Goal: Transaction & Acquisition: Download file/media

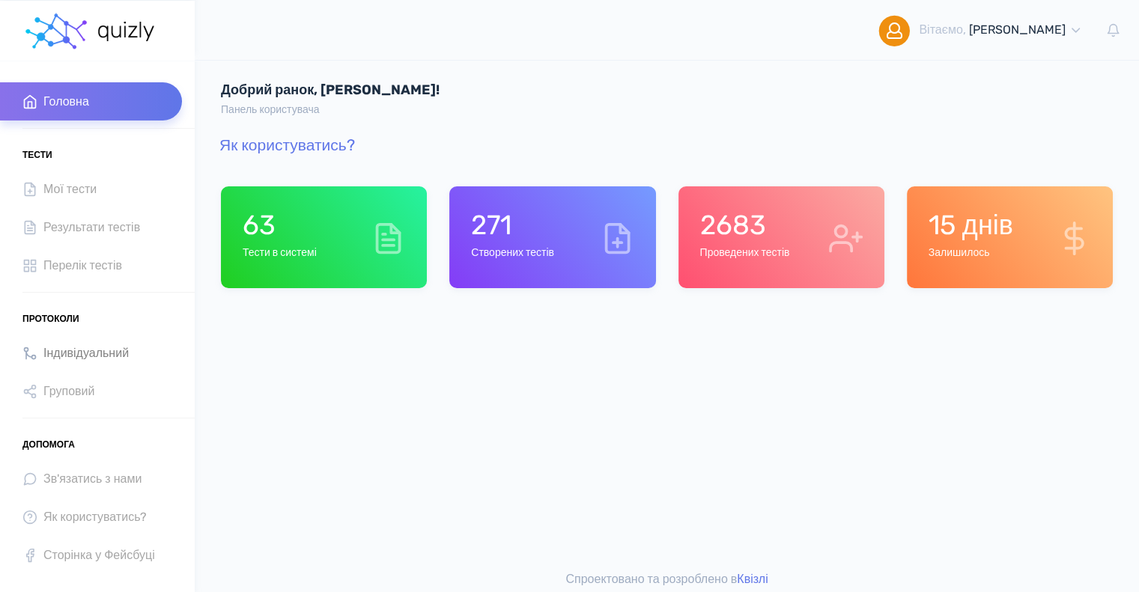
click at [96, 350] on span "Індивідуальний" at bounding box center [85, 353] width 85 height 20
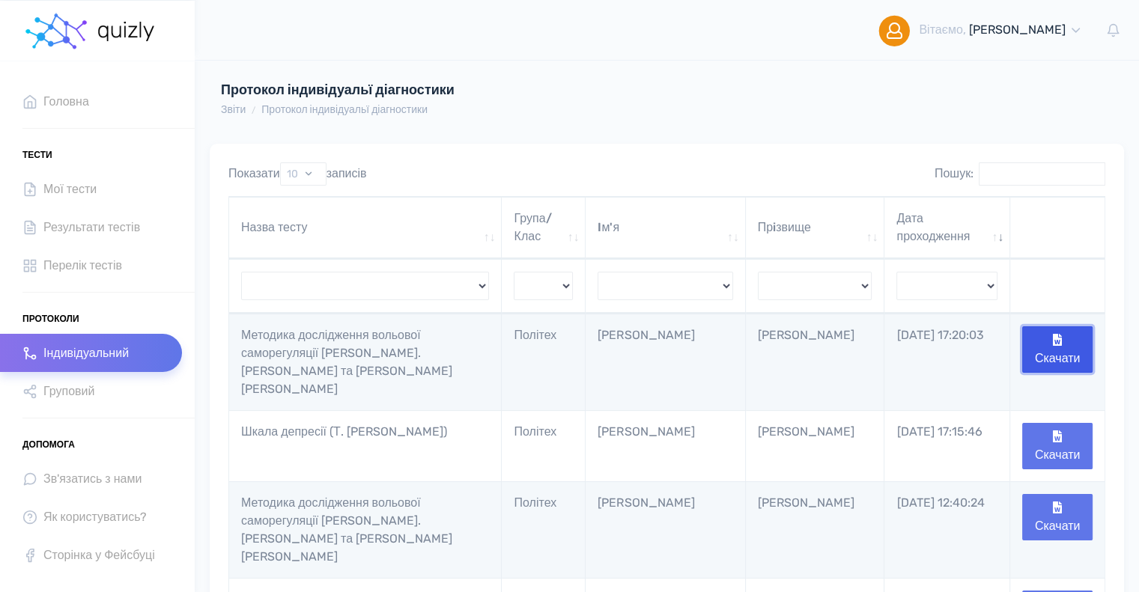
click at [1053, 346] on button "Скачати" at bounding box center [1057, 349] width 70 height 46
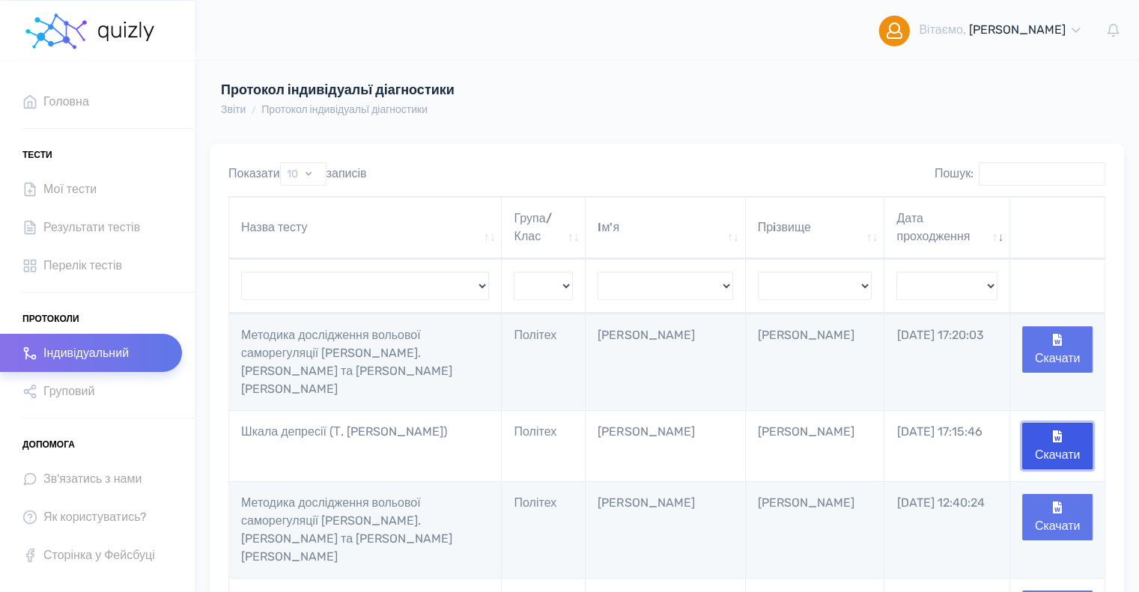
click at [1066, 423] on button "Скачати" at bounding box center [1057, 446] width 70 height 46
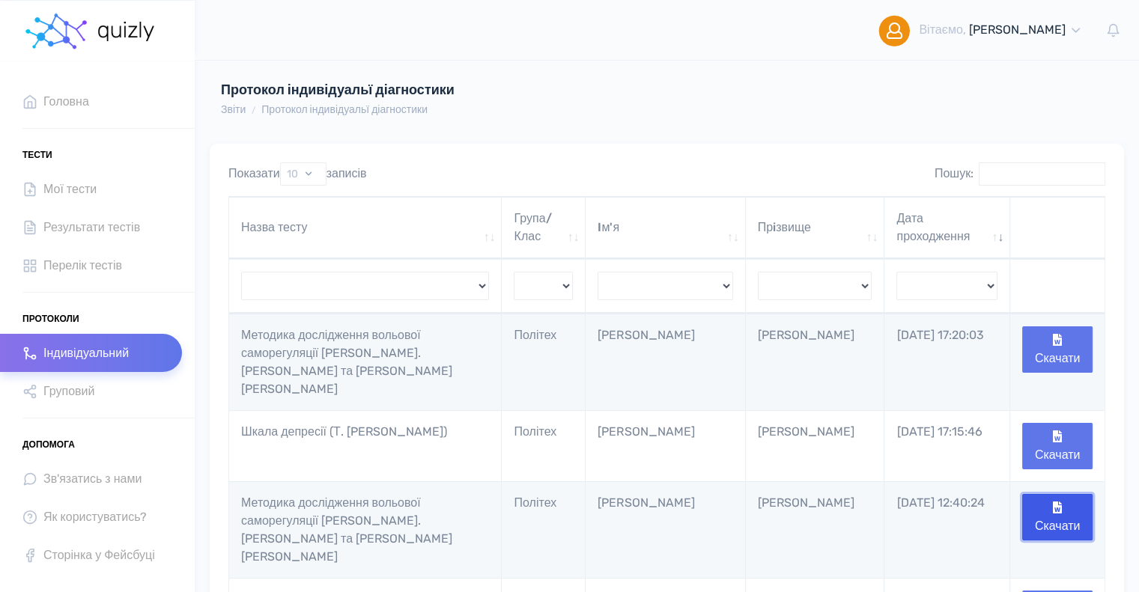
click at [1060, 494] on button "Скачати" at bounding box center [1057, 517] width 70 height 46
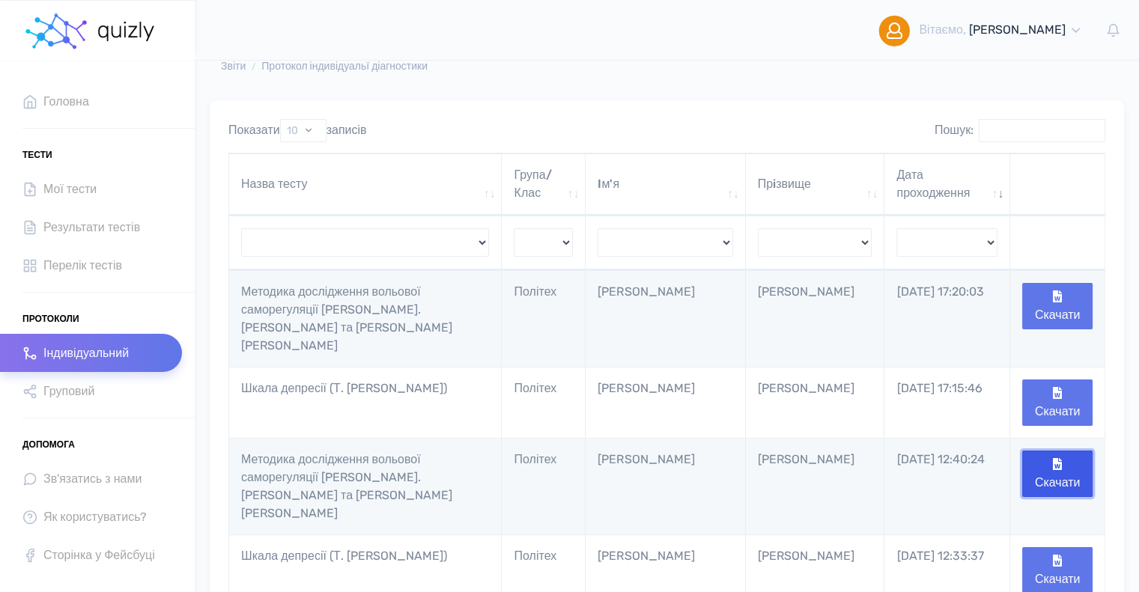
scroll to position [75, 0]
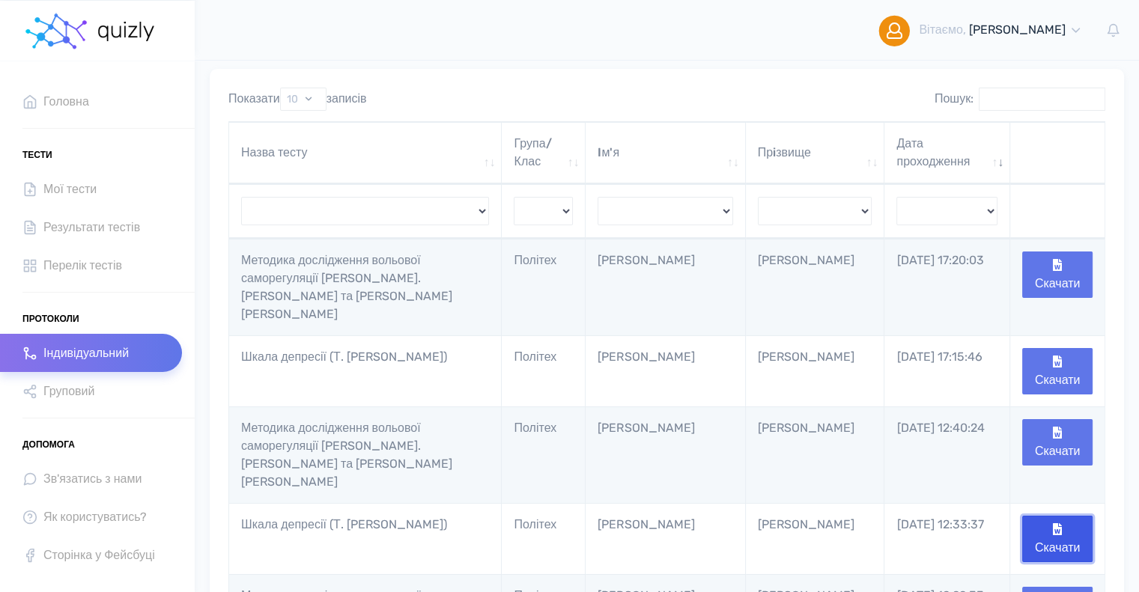
click at [1054, 523] on icon "button" at bounding box center [1057, 529] width 9 height 12
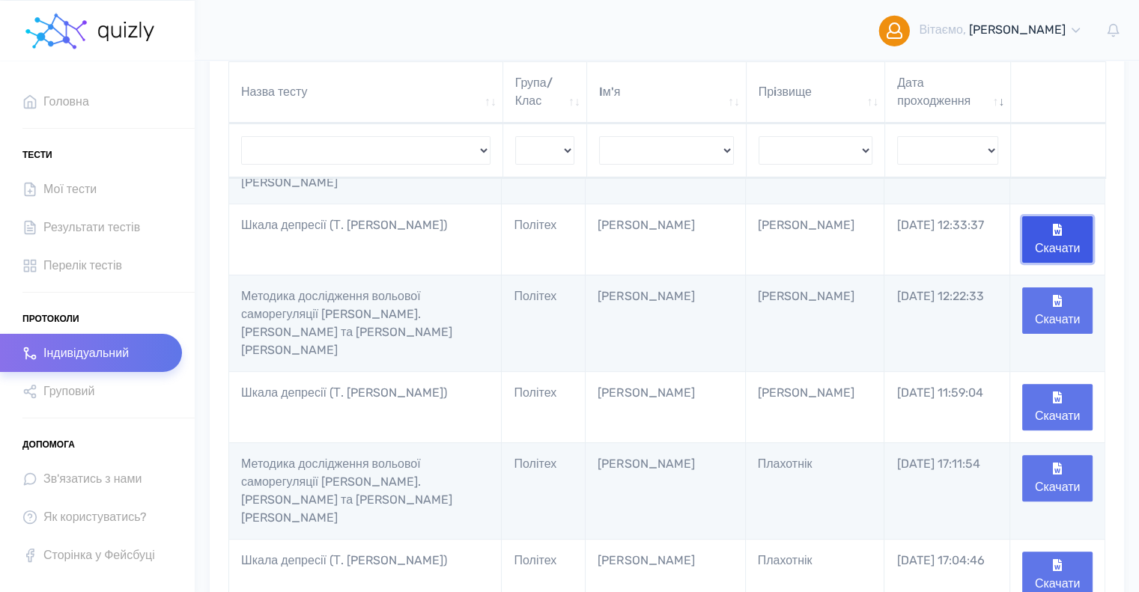
scroll to position [299, 0]
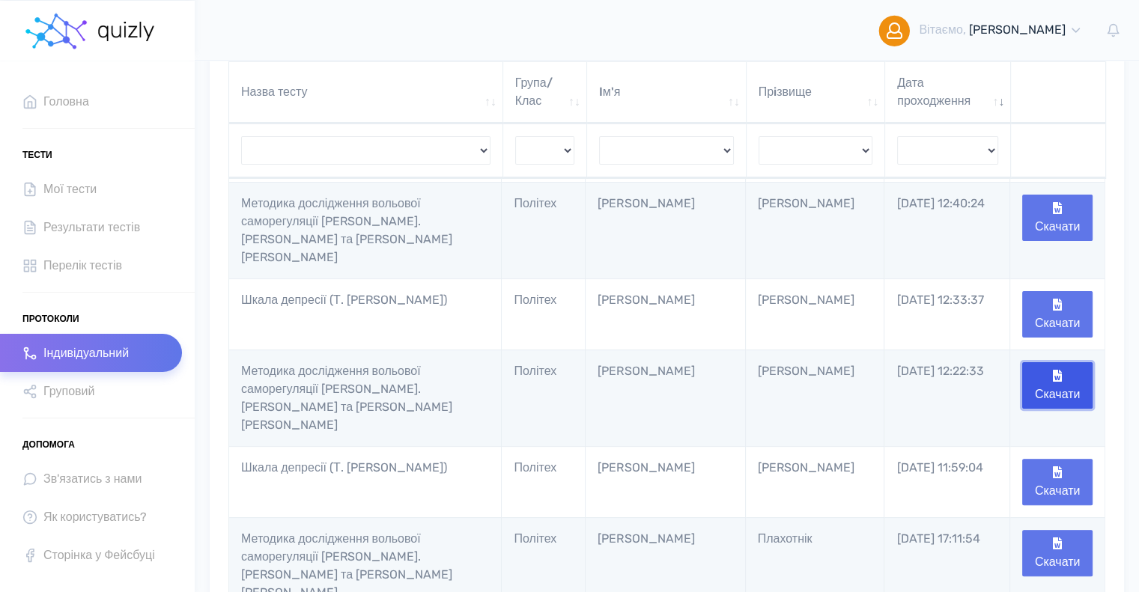
click at [1062, 362] on button "Скачати" at bounding box center [1057, 385] width 70 height 46
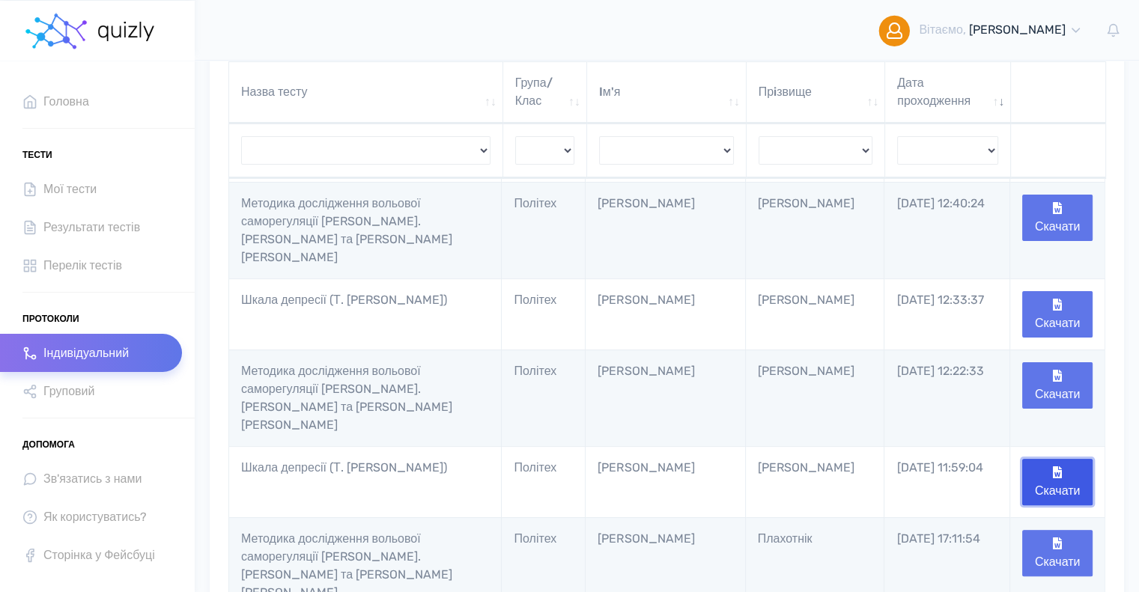
click at [1066, 459] on button "Скачати" at bounding box center [1057, 482] width 70 height 46
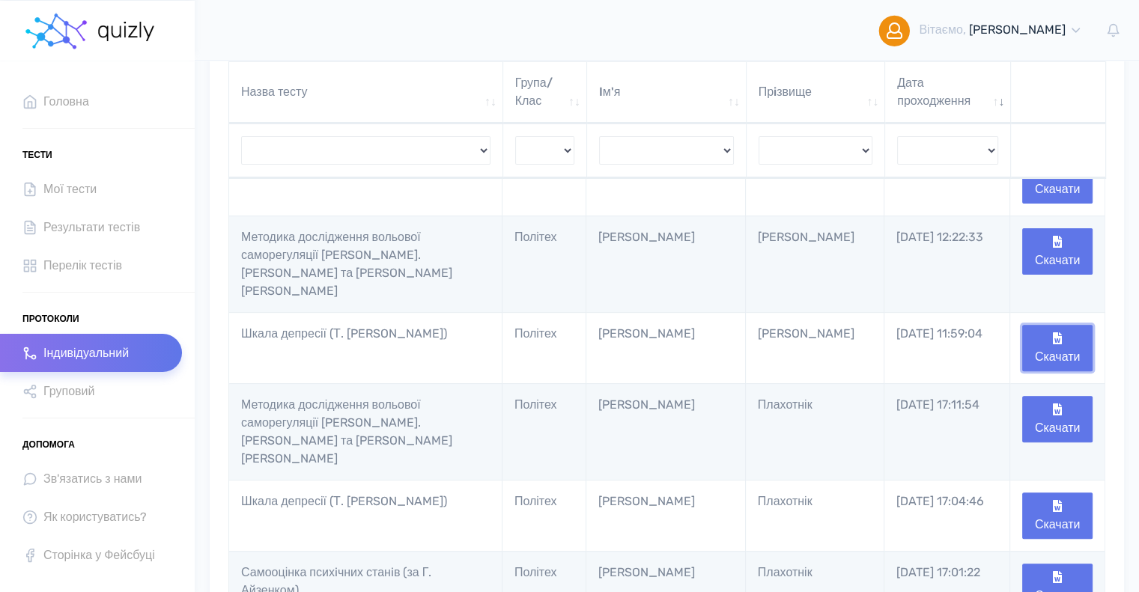
scroll to position [524, 0]
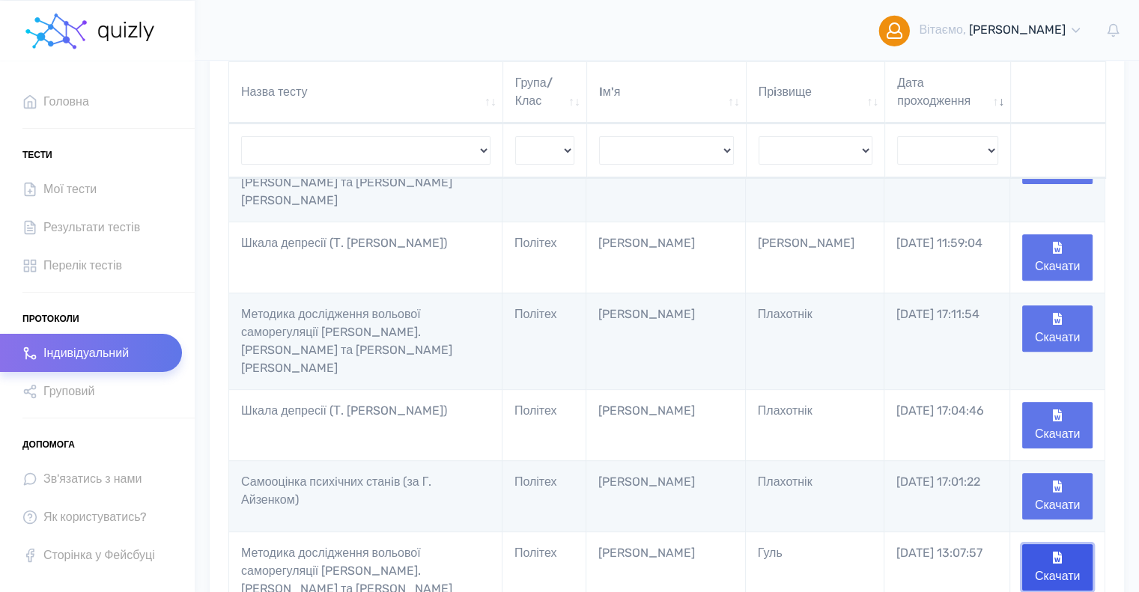
click at [1051, 544] on button "Скачати" at bounding box center [1057, 567] width 70 height 46
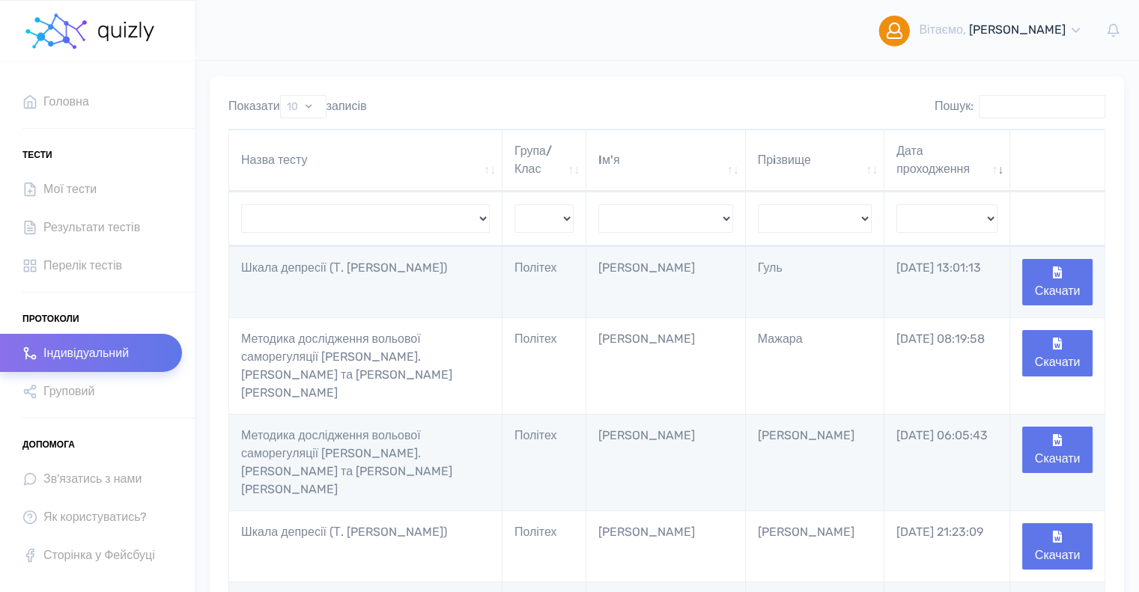
scroll to position [0, 0]
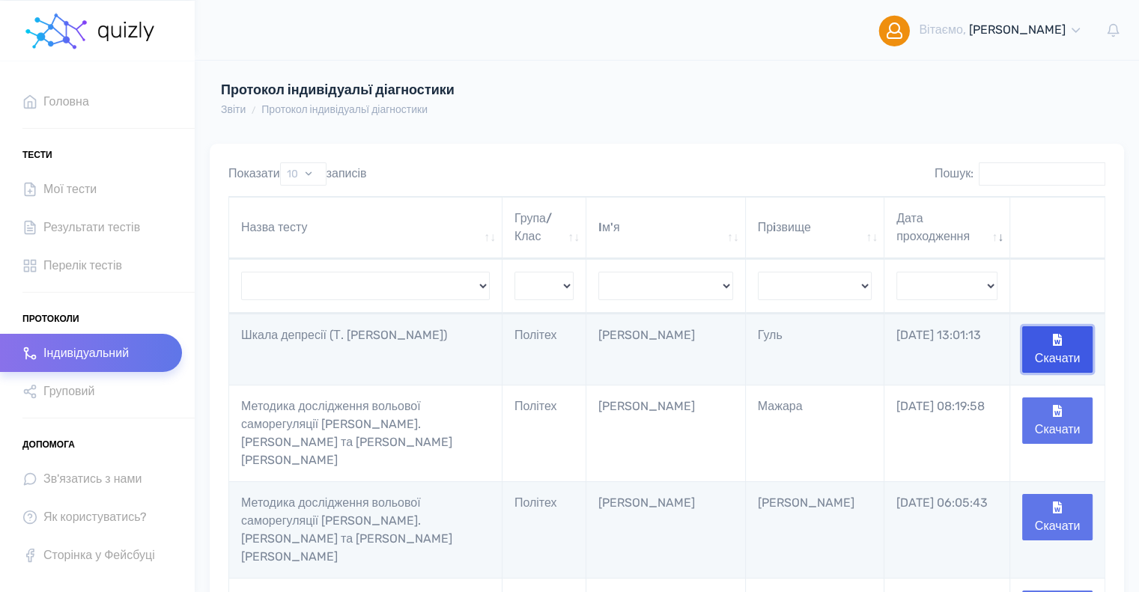
click at [1048, 345] on button "Скачати" at bounding box center [1057, 349] width 70 height 46
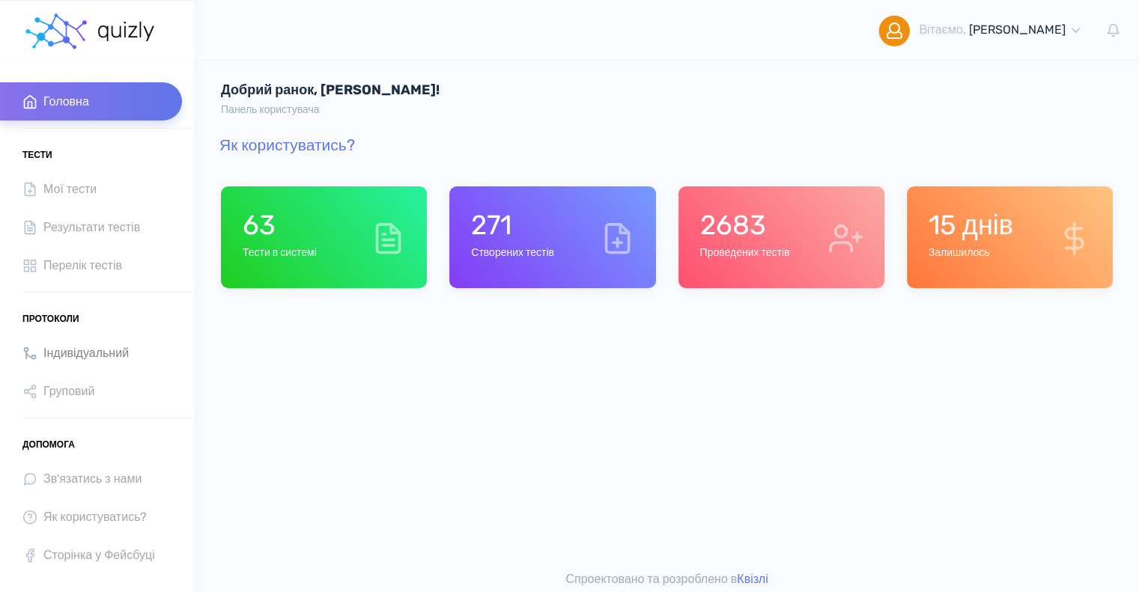
click at [66, 353] on span "Індивідуальний" at bounding box center [85, 353] width 85 height 20
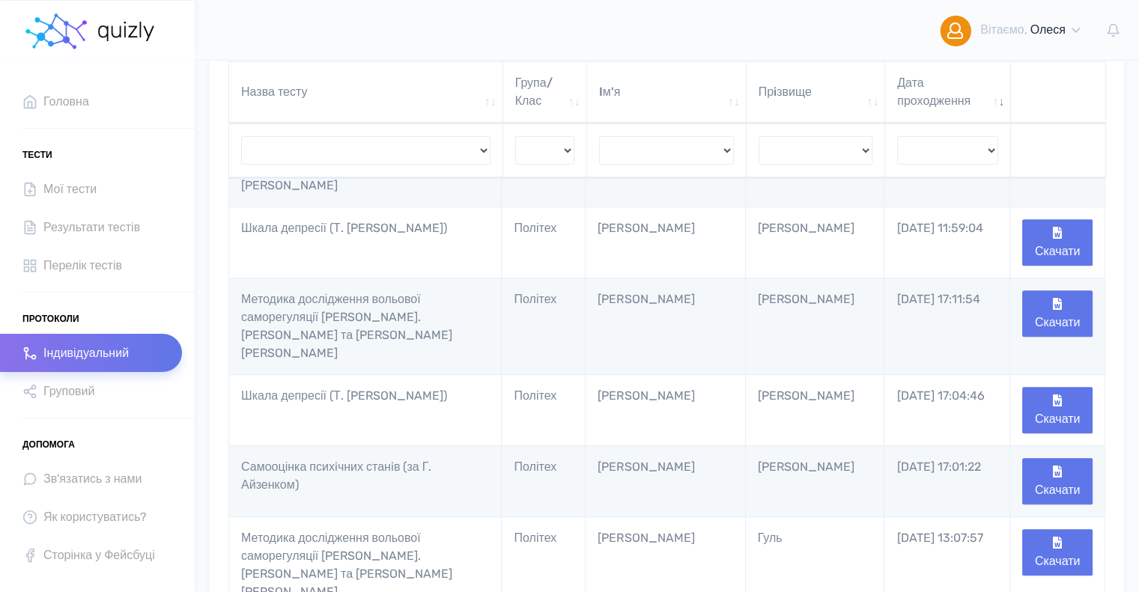
scroll to position [570, 0]
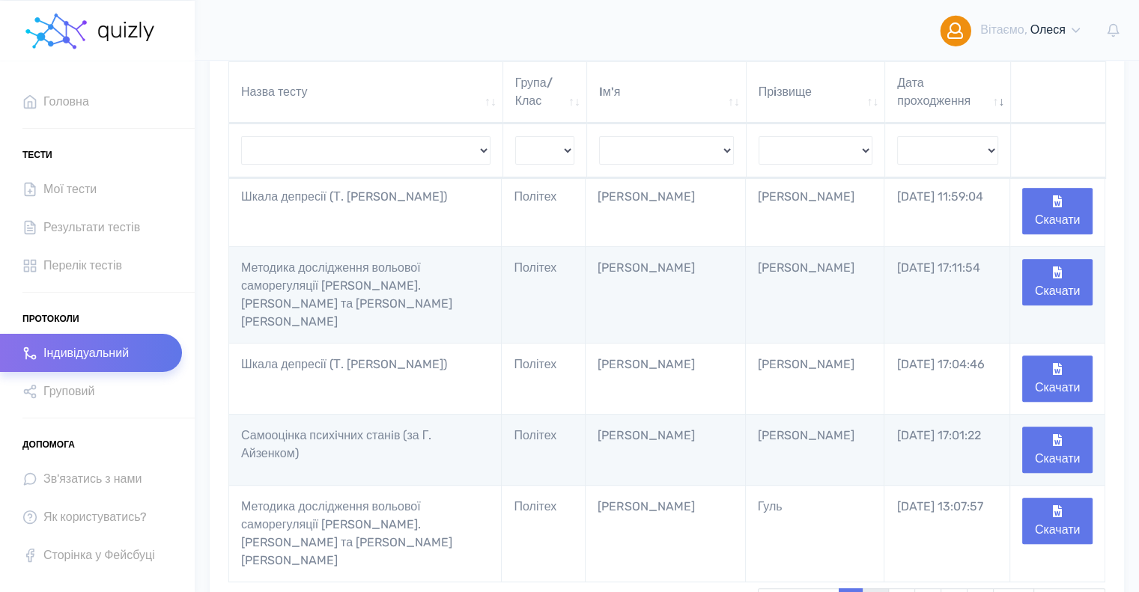
click at [871, 588] on link "2" at bounding box center [875, 602] width 26 height 28
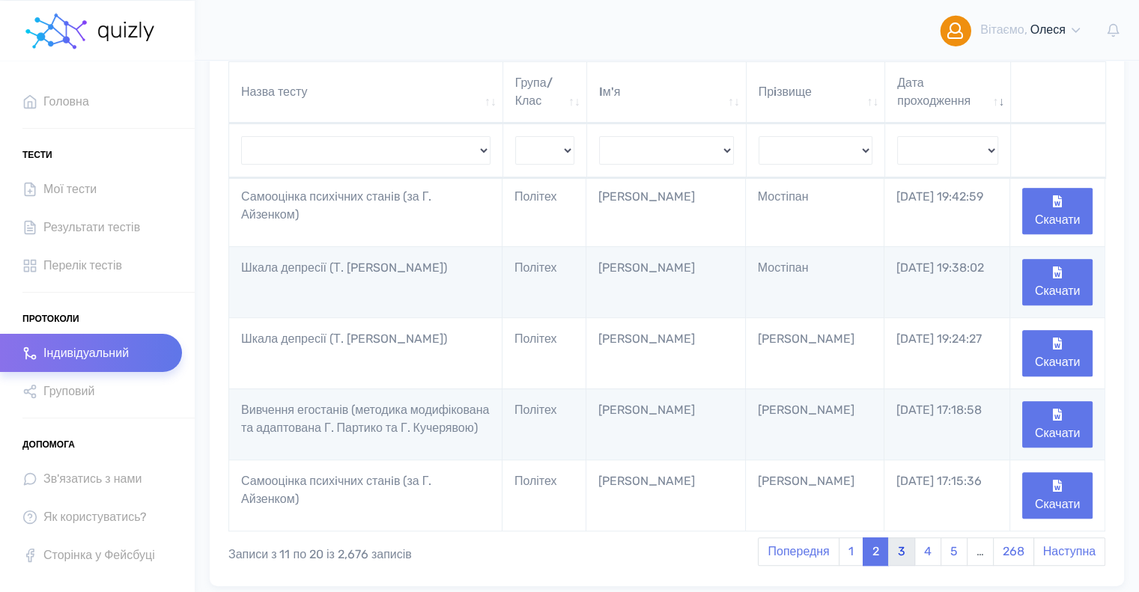
click at [898, 537] on link "3" at bounding box center [901, 551] width 27 height 28
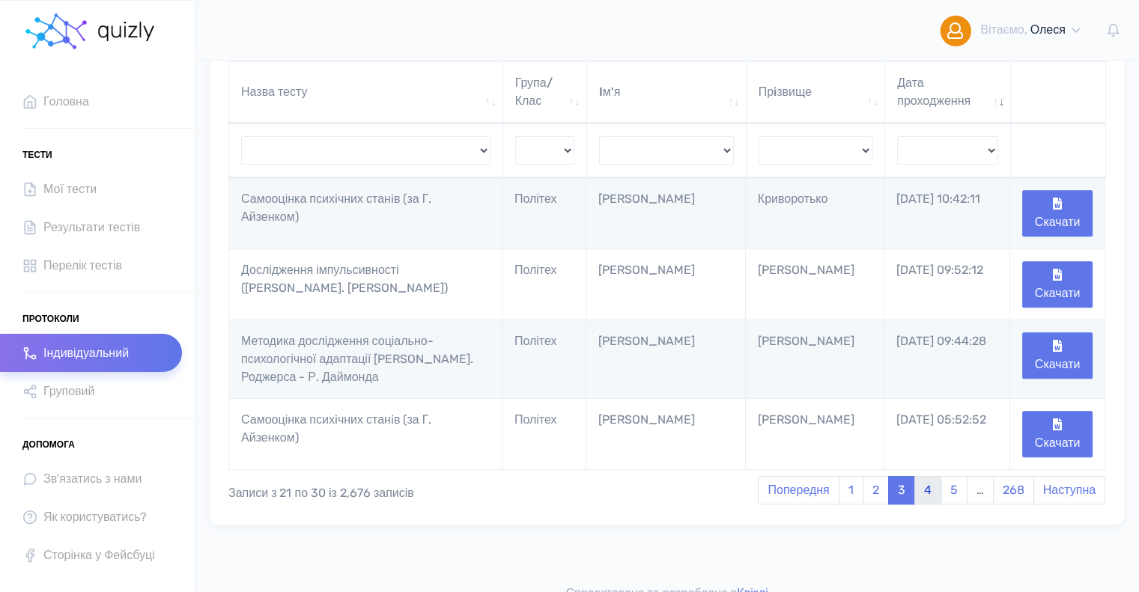
click at [925, 496] on link "4" at bounding box center [927, 490] width 27 height 28
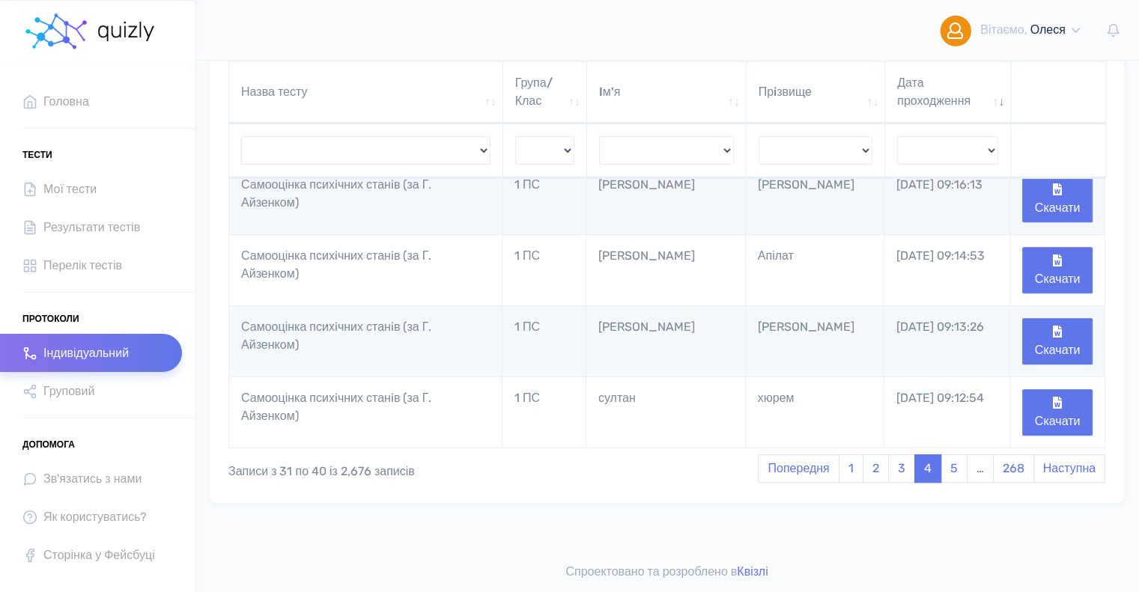
scroll to position [586, 0]
click at [895, 472] on link "3" at bounding box center [901, 468] width 27 height 28
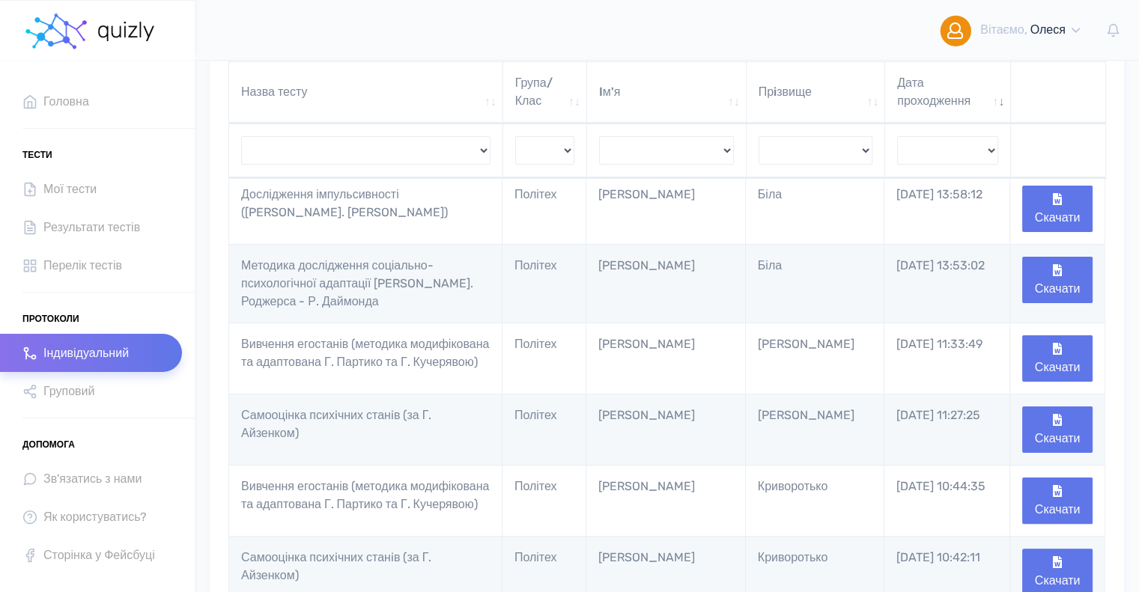
scroll to position [62, 0]
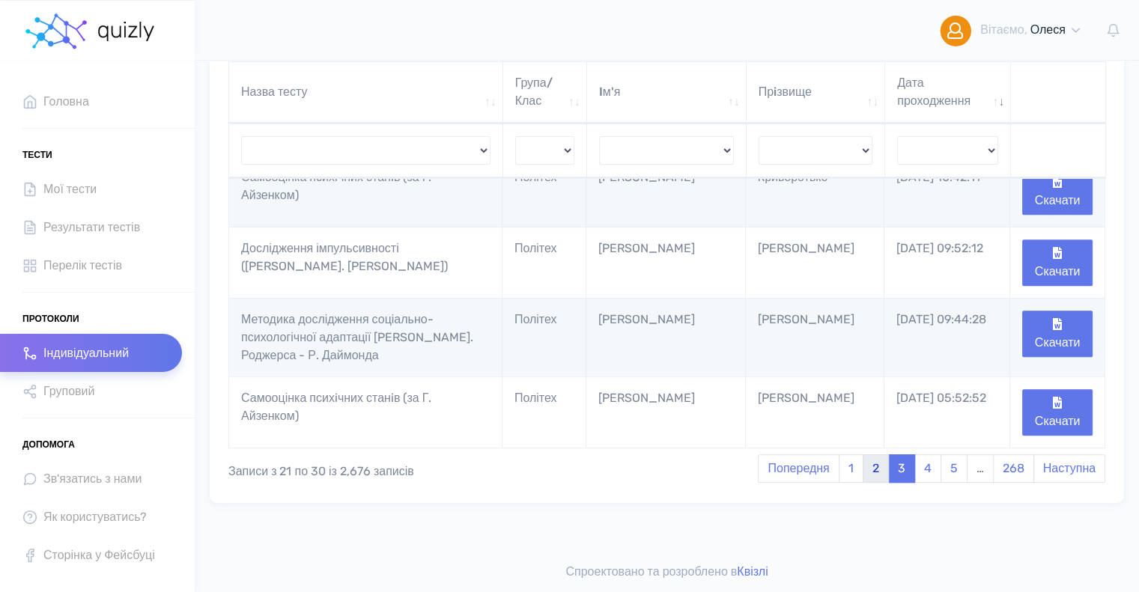
click at [877, 471] on link "2" at bounding box center [875, 468] width 26 height 28
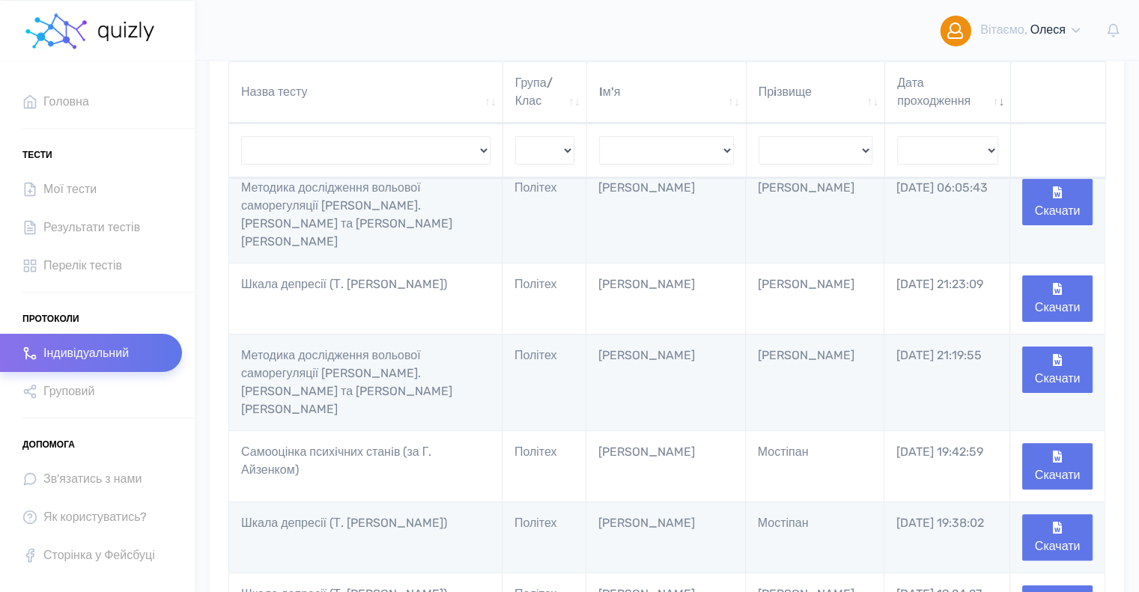
scroll to position [204, 0]
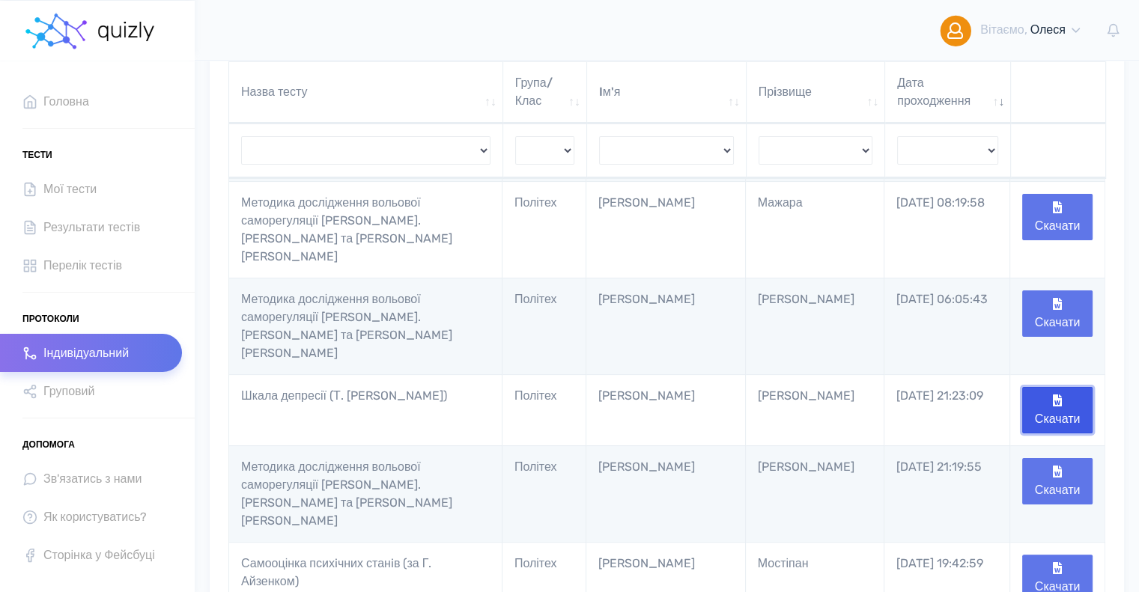
click at [1062, 387] on button "Скачати" at bounding box center [1057, 410] width 70 height 46
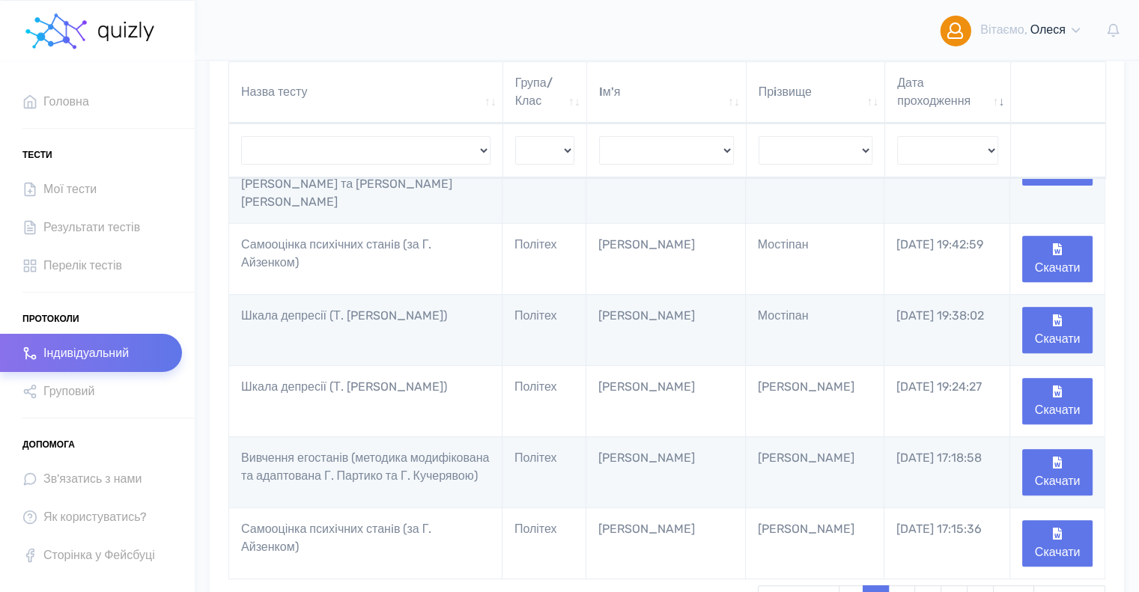
scroll to position [578, 0]
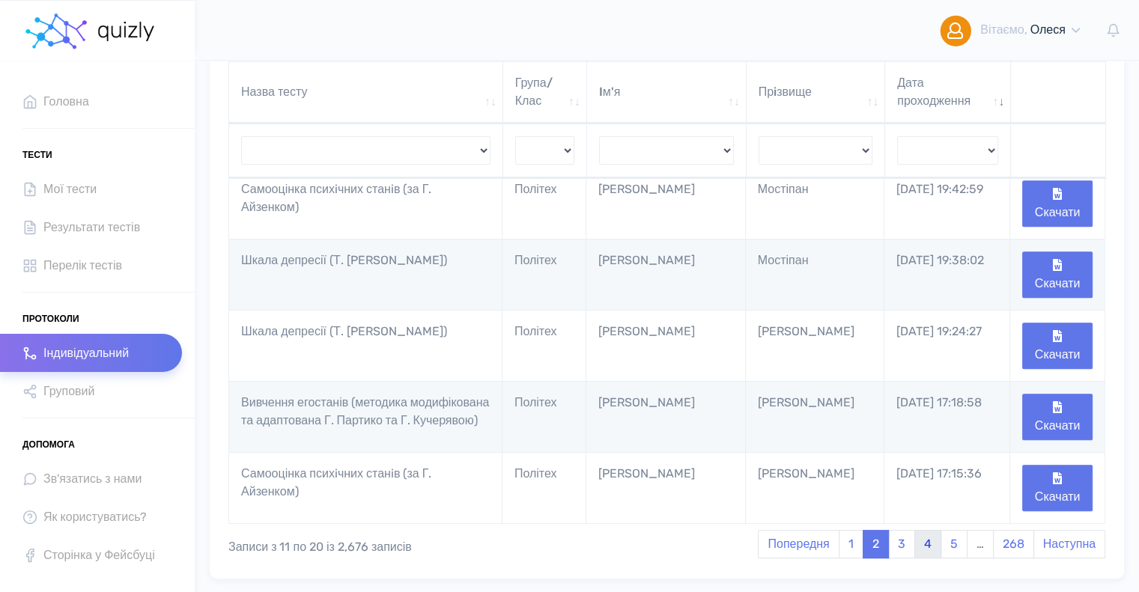
click at [925, 530] on link "4" at bounding box center [927, 544] width 27 height 28
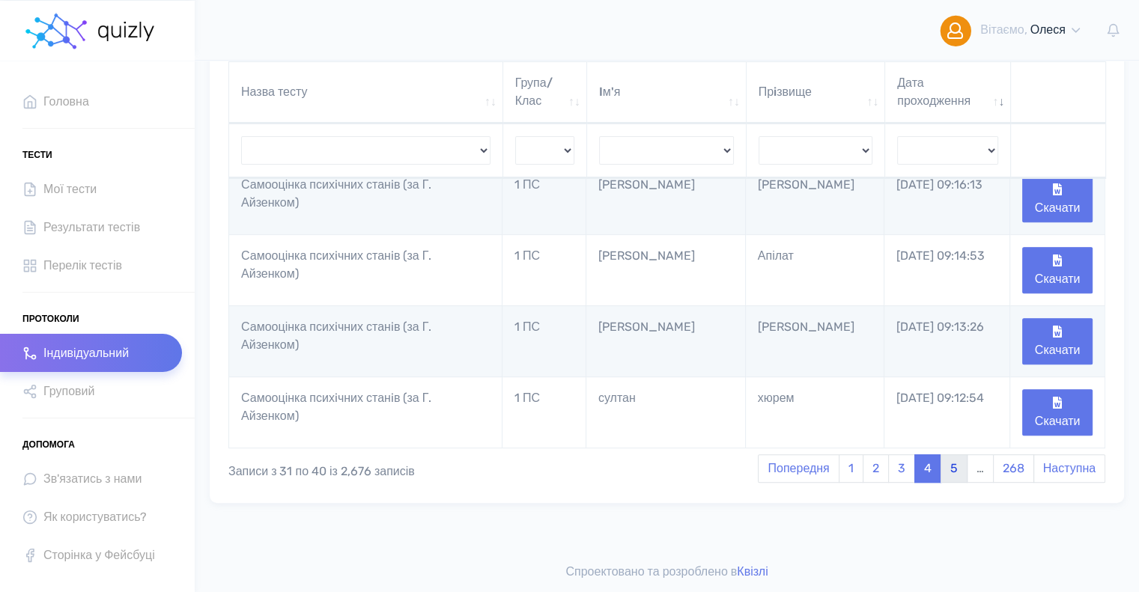
click at [950, 476] on link "5" at bounding box center [953, 468] width 27 height 28
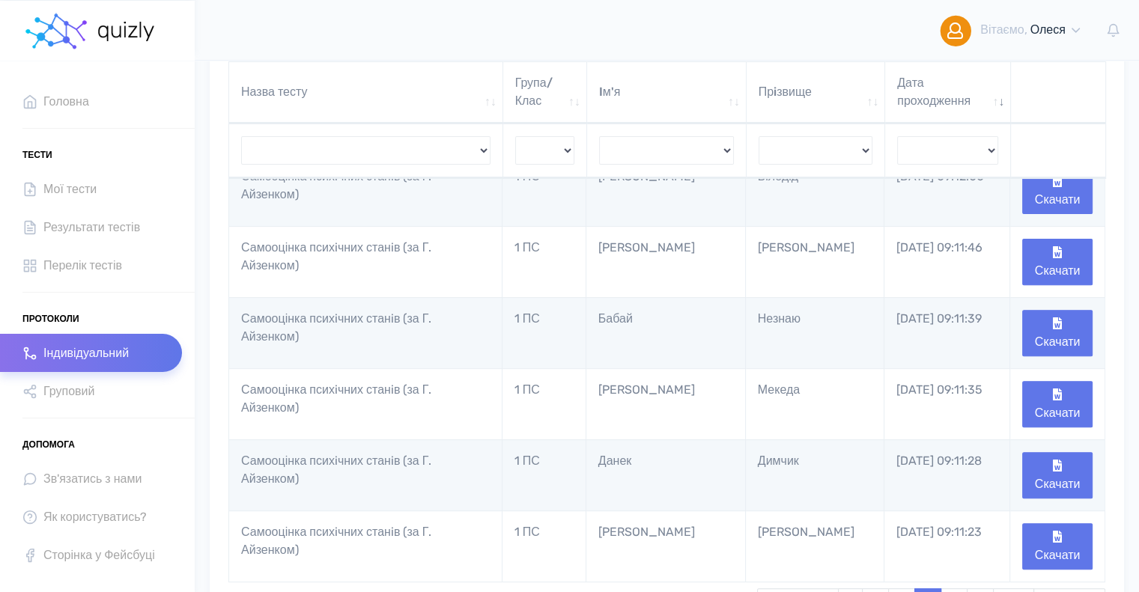
scroll to position [570, 0]
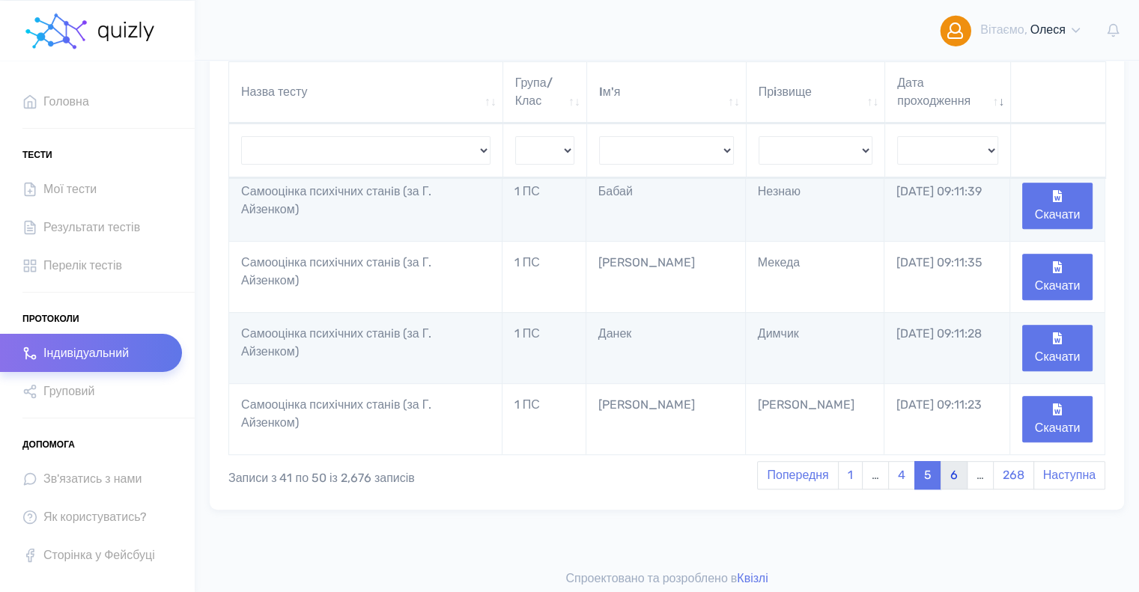
click at [951, 470] on link "6" at bounding box center [953, 475] width 27 height 28
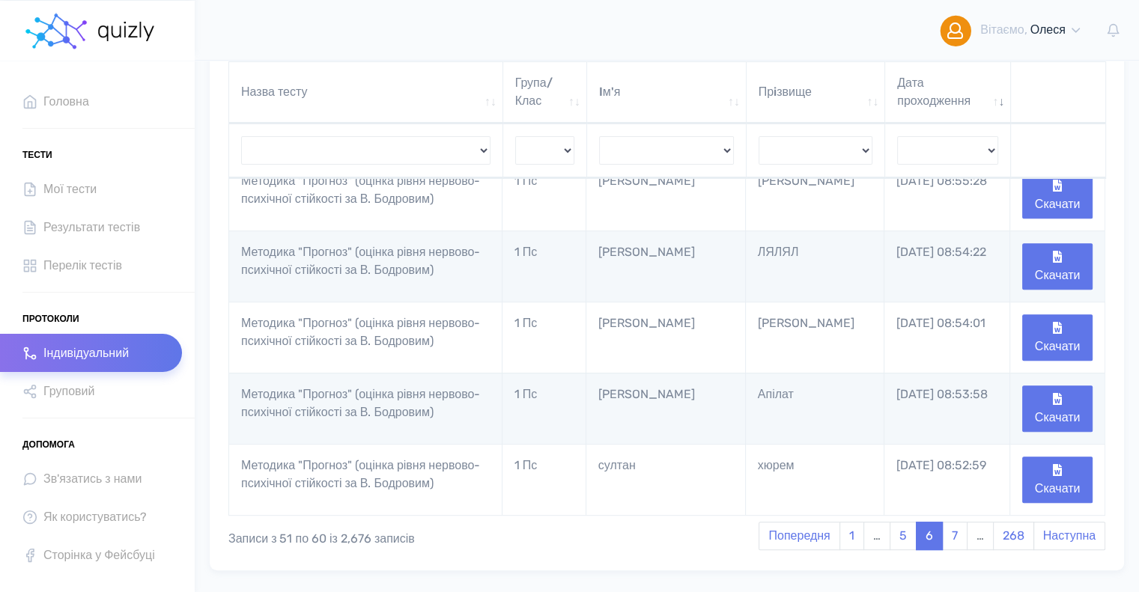
scroll to position [609, 0]
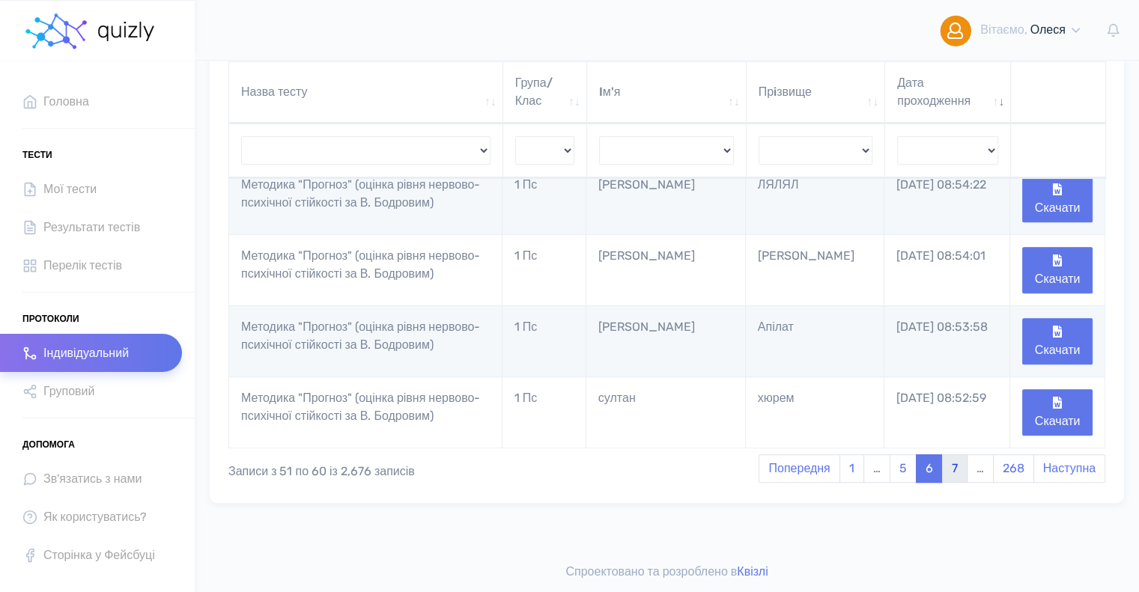
click at [951, 472] on link "7" at bounding box center [954, 468] width 25 height 28
click at [952, 476] on link "8" at bounding box center [953, 468] width 27 height 28
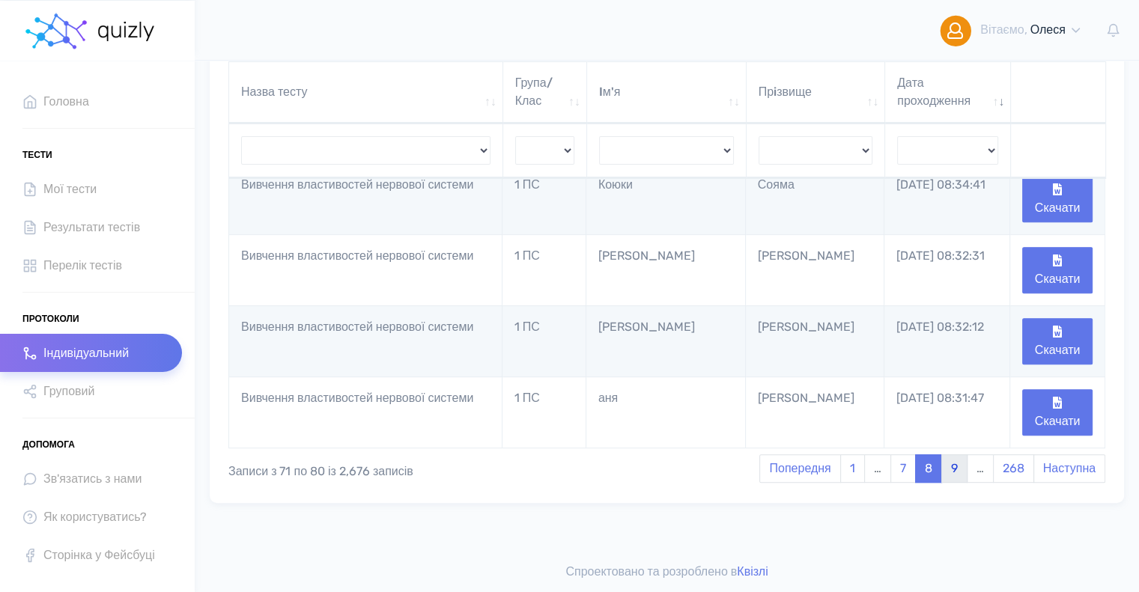
click at [951, 472] on link "9" at bounding box center [954, 468] width 26 height 28
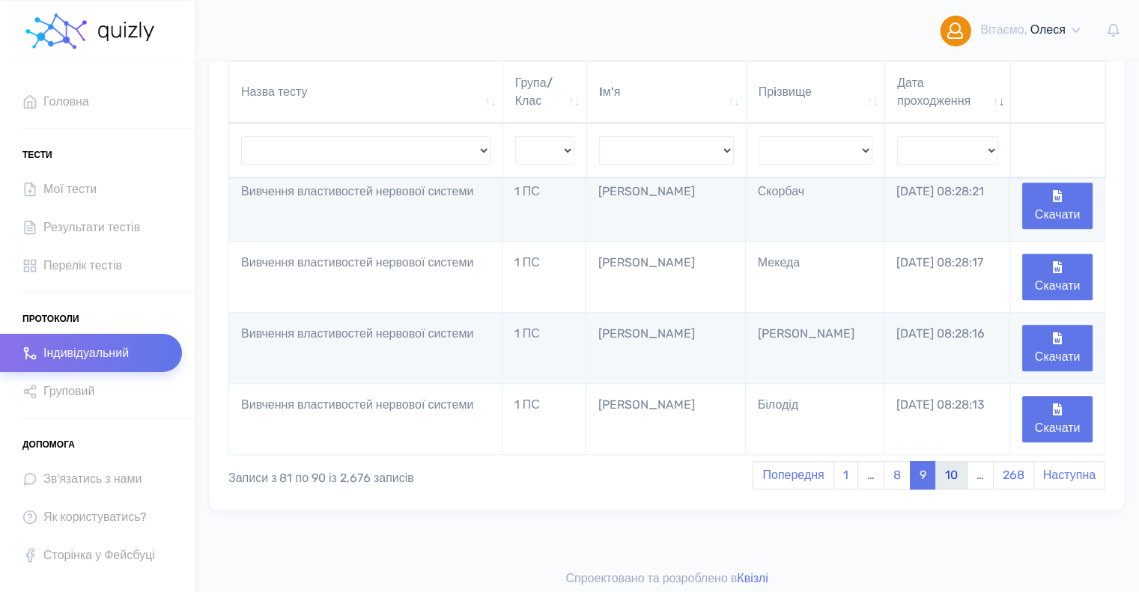
click at [951, 472] on link "10" at bounding box center [951, 475] width 32 height 28
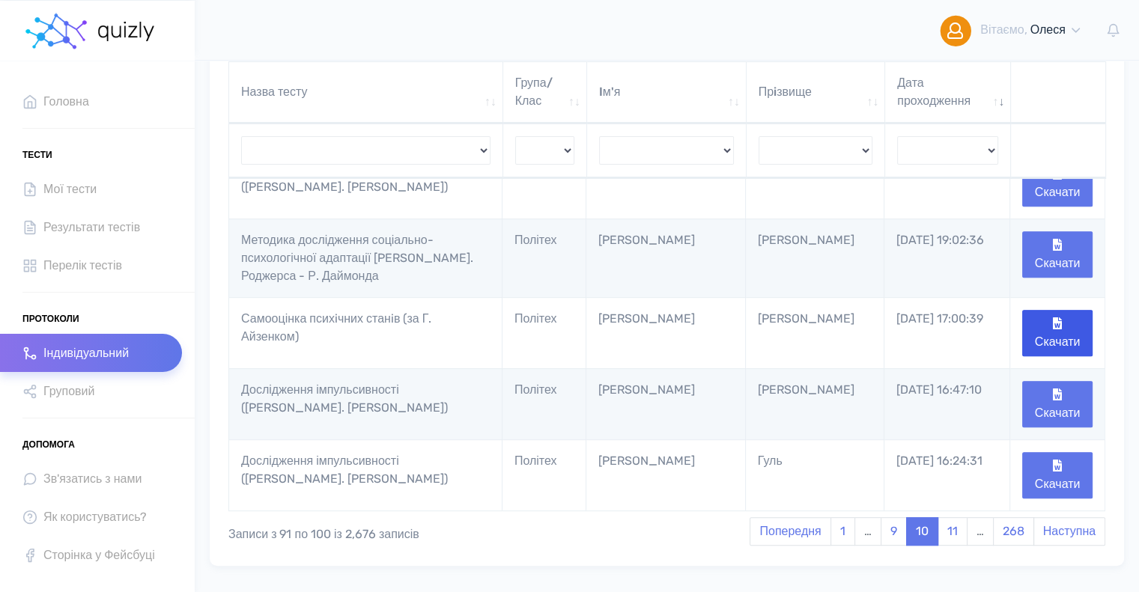
scroll to position [496, 0]
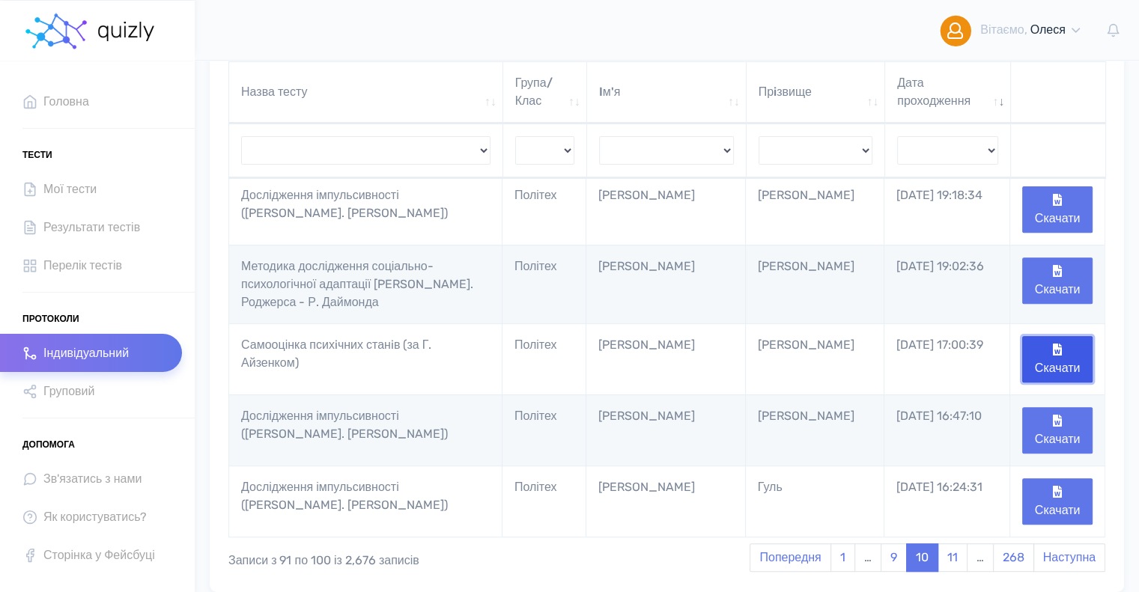
click at [1056, 357] on button "Скачати" at bounding box center [1057, 359] width 70 height 46
